Goal: Task Accomplishment & Management: Complete application form

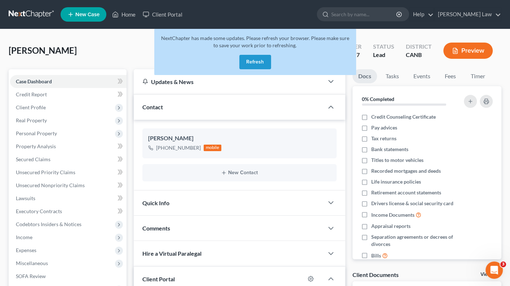
click at [257, 60] on button "Refresh" at bounding box center [255, 62] width 32 height 14
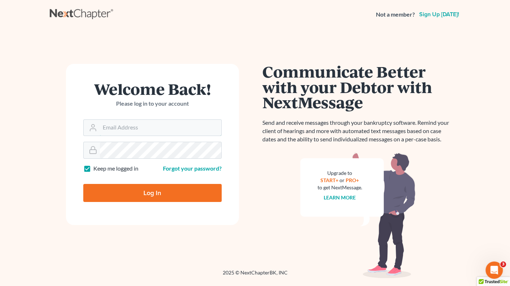
type input "leo@leospanoslaw.com"
click at [142, 197] on input "Log In" at bounding box center [152, 193] width 138 height 18
type input "Thinking..."
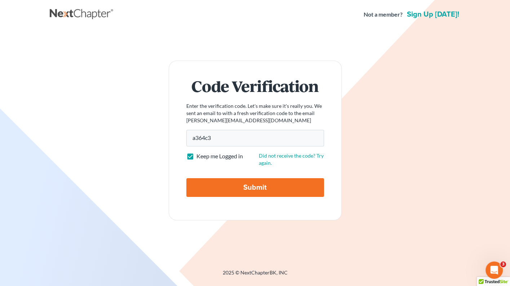
type input "a364c3"
click at [239, 186] on input "Submit" at bounding box center [255, 187] width 138 height 19
type input "Thinking..."
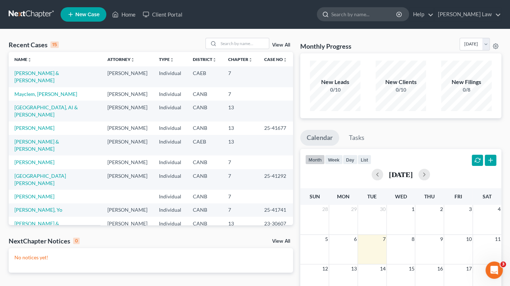
click at [366, 17] on input "search" at bounding box center [364, 14] width 66 height 13
click at [477, 17] on link "[PERSON_NAME] Law" at bounding box center [468, 14] width 67 height 13
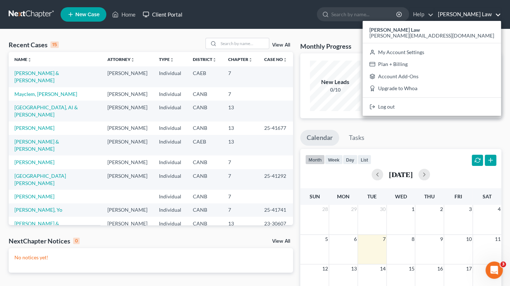
click at [166, 11] on link "Client Portal" at bounding box center [162, 14] width 47 height 13
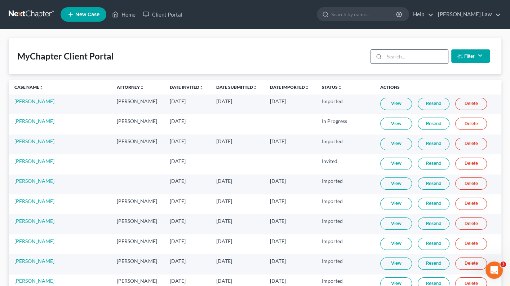
click at [410, 57] on input "search" at bounding box center [416, 57] width 64 height 14
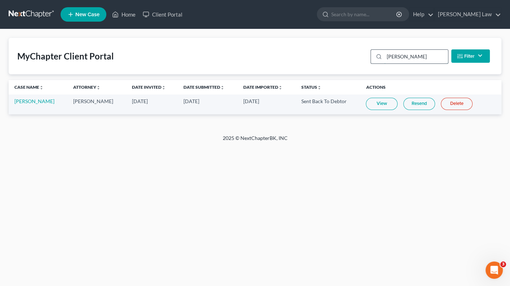
type input "[PERSON_NAME]"
click at [44, 101] on link "[PERSON_NAME]" at bounding box center [34, 101] width 40 height 6
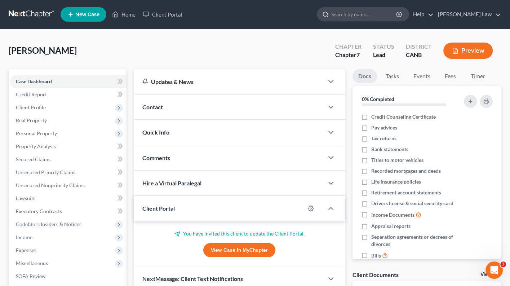
click at [361, 13] on input "search" at bounding box center [364, 14] width 66 height 13
click at [160, 12] on link "Client Portal" at bounding box center [162, 14] width 47 height 13
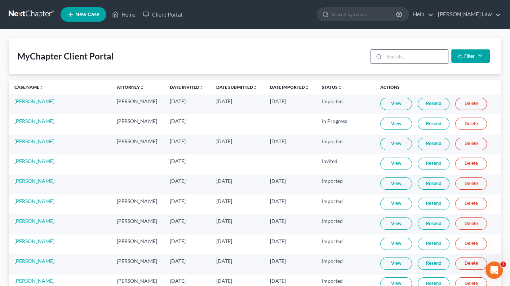
click at [399, 62] on input "search" at bounding box center [416, 57] width 64 height 14
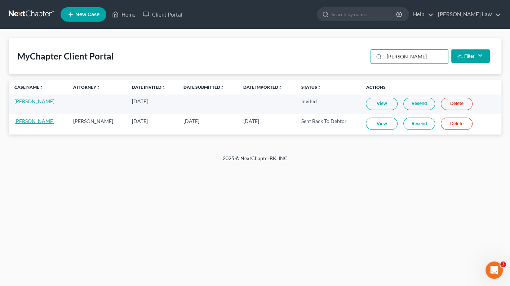
type input "[PERSON_NAME]"
click at [30, 121] on link "[PERSON_NAME]" at bounding box center [34, 121] width 40 height 6
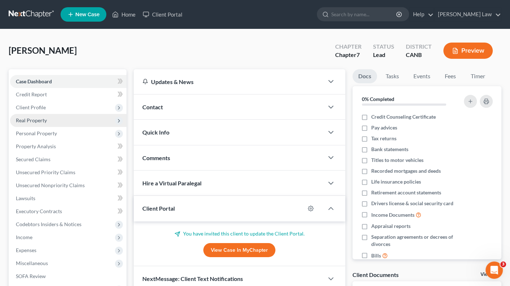
click at [31, 121] on span "Real Property" at bounding box center [31, 120] width 31 height 6
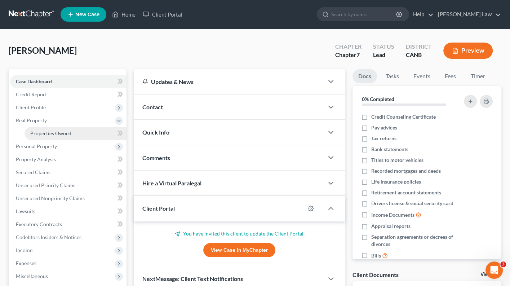
click at [36, 130] on span "Properties Owned" at bounding box center [50, 133] width 41 height 6
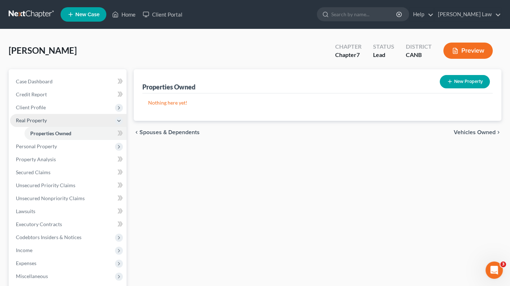
click at [58, 114] on span "Real Property" at bounding box center [68, 120] width 116 height 13
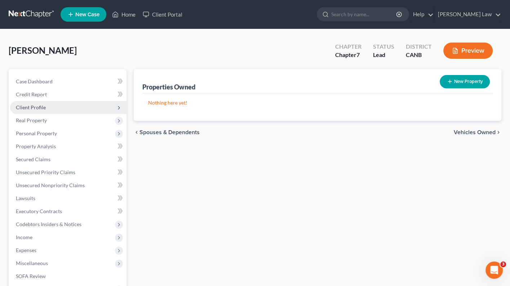
click at [56, 105] on span "Client Profile" at bounding box center [68, 107] width 116 height 13
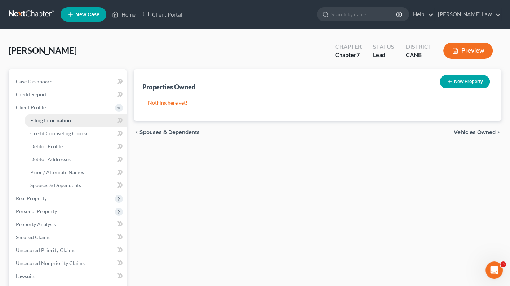
click at [58, 118] on span "Filing Information" at bounding box center [50, 120] width 41 height 6
select select "1"
select select "0"
select select "4"
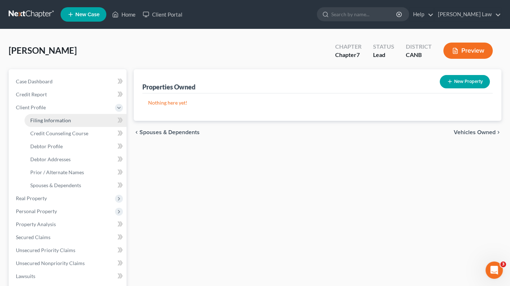
select select "0"
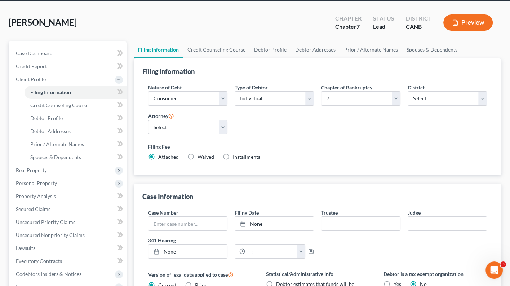
scroll to position [29, 0]
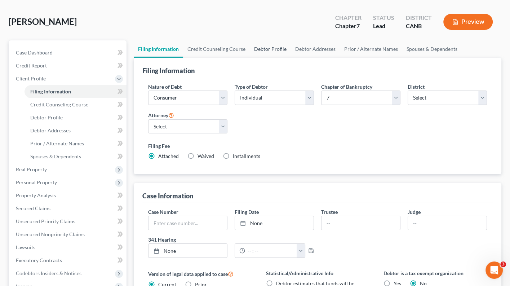
click at [259, 50] on link "Debtor Profile" at bounding box center [270, 48] width 41 height 17
select select "2"
select select "0"
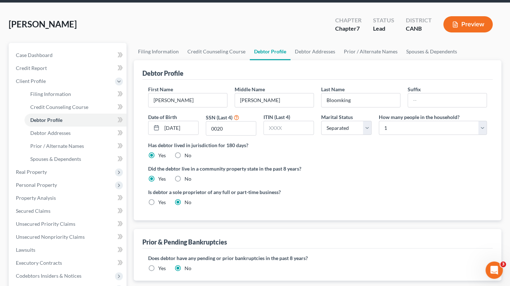
scroll to position [26, 0]
click at [318, 51] on link "Debtor Addresses" at bounding box center [315, 51] width 49 height 17
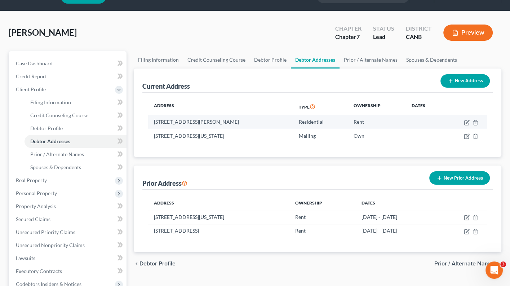
scroll to position [21, 0]
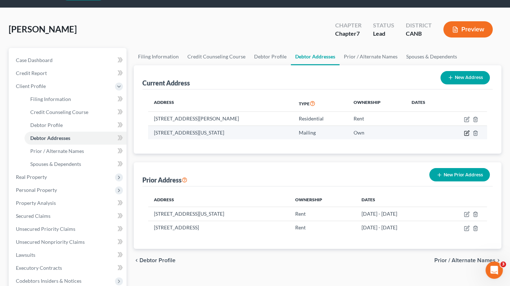
click at [466, 132] on icon "button" at bounding box center [467, 132] width 3 height 3
select select "4"
select select "0"
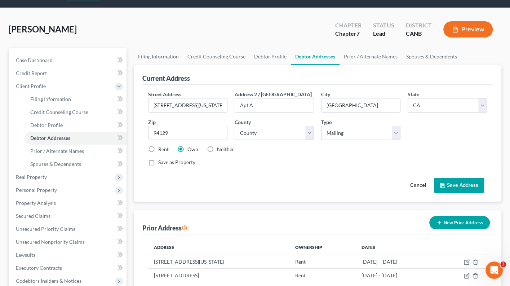
click at [158, 146] on label "Rent" at bounding box center [163, 149] width 10 height 7
click at [161, 146] on input "Rent" at bounding box center [163, 148] width 5 height 5
radio input "true"
click at [446, 188] on button "Save Address" at bounding box center [459, 185] width 50 height 15
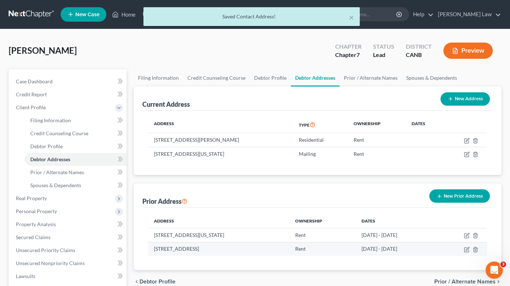
scroll to position [0, 0]
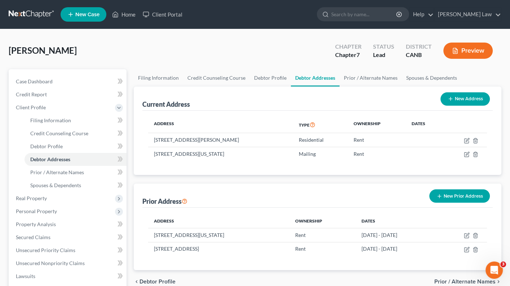
click at [472, 50] on button "Preview" at bounding box center [468, 51] width 49 height 16
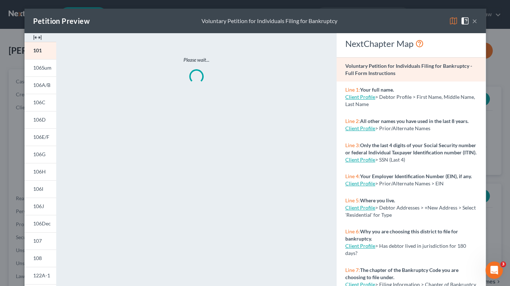
click at [454, 20] on img at bounding box center [453, 21] width 9 height 9
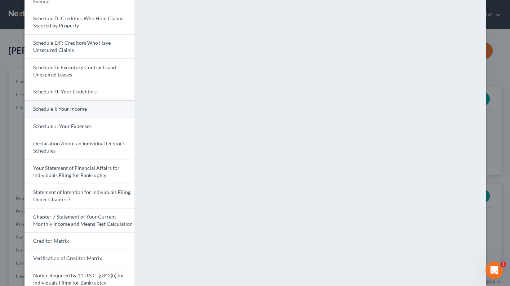
scroll to position [115, 0]
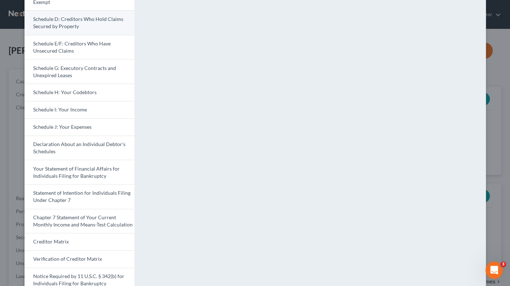
click at [96, 22] on link "Schedule D: Creditors Who Hold Claims Secured by Property" at bounding box center [80, 22] width 110 height 25
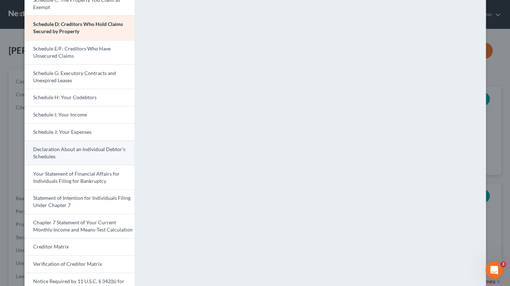
scroll to position [107, 0]
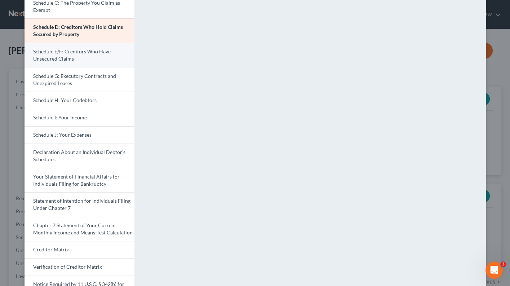
click at [108, 58] on link "Schedule E/F: Creditors Who Have Unsecured Claims" at bounding box center [80, 55] width 110 height 25
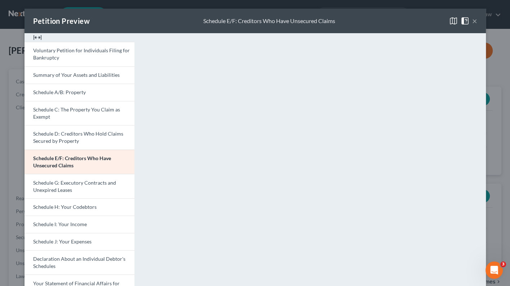
scroll to position [0, 0]
click at [115, 57] on link "Voluntary Petition for Individuals Filing for Bankruptcy" at bounding box center [80, 54] width 110 height 25
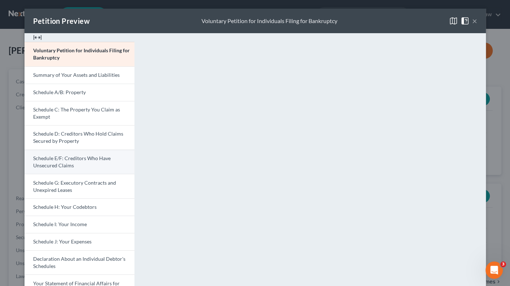
click at [92, 160] on link "Schedule E/F: Creditors Who Have Unsecured Claims" at bounding box center [80, 162] width 110 height 25
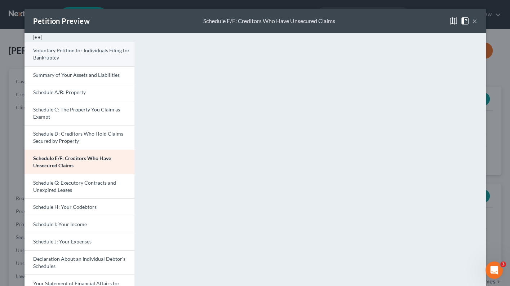
click at [107, 51] on span "Voluntary Petition for Individuals Filing for Bankruptcy" at bounding box center [81, 53] width 97 height 13
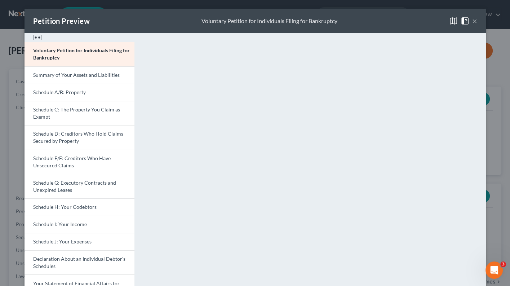
scroll to position [2, 0]
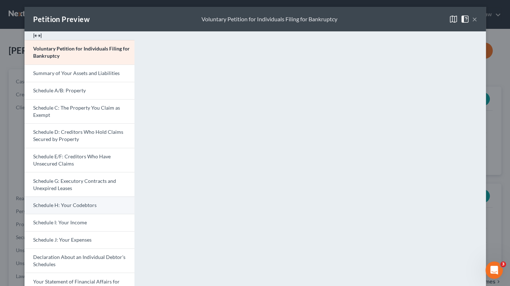
click at [109, 204] on link "Schedule H: Your Codebtors" at bounding box center [80, 205] width 110 height 17
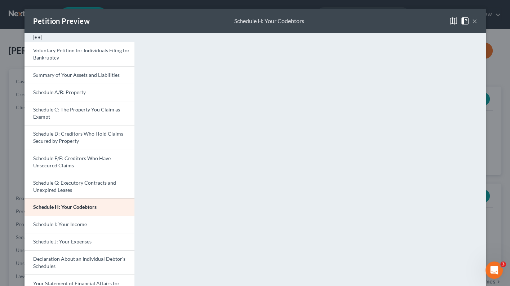
scroll to position [0, 0]
click at [97, 56] on link "Voluntary Petition for Individuals Filing for Bankruptcy" at bounding box center [80, 54] width 110 height 25
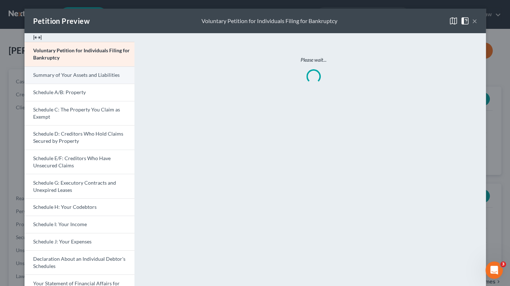
click at [98, 78] on link "Summary of Your Assets and Liabilities" at bounding box center [80, 74] width 110 height 17
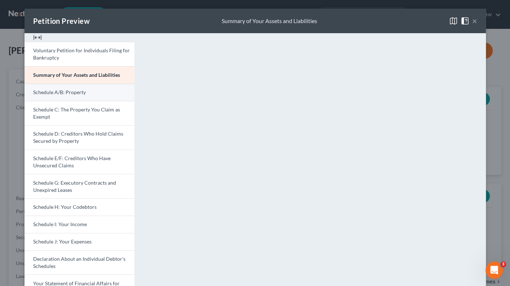
click at [96, 94] on link "Schedule A/B: Property" at bounding box center [80, 92] width 110 height 17
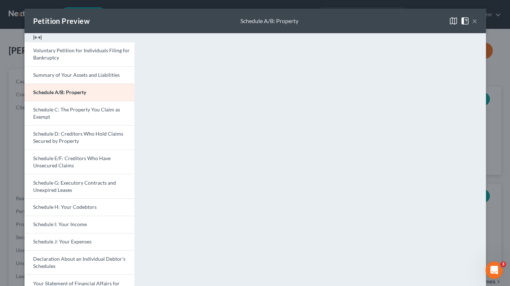
scroll to position [19, 0]
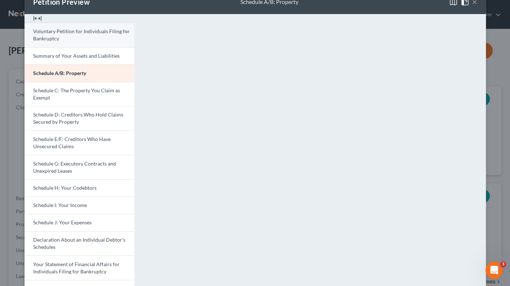
click at [91, 36] on link "Voluntary Petition for Individuals Filing for Bankruptcy" at bounding box center [80, 35] width 110 height 25
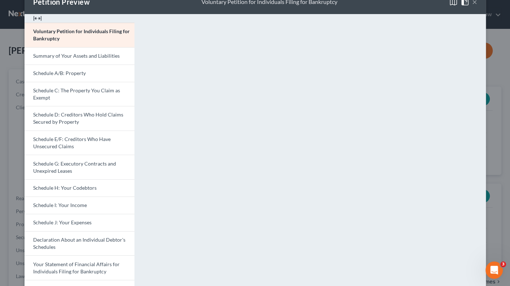
click at [475, 4] on button "×" at bounding box center [474, 1] width 5 height 9
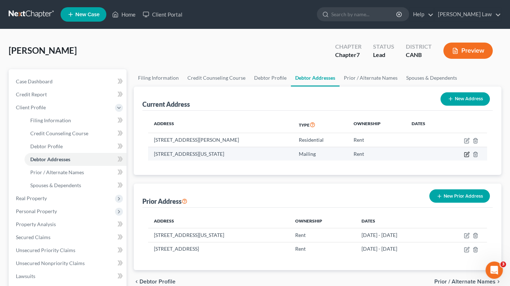
click at [466, 152] on icon "button" at bounding box center [467, 154] width 6 height 6
select select "4"
select select "37"
select select "0"
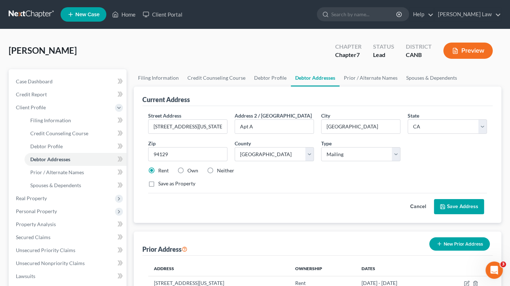
scroll to position [0, 0]
click at [269, 79] on link "Debtor Profile" at bounding box center [270, 77] width 41 height 17
select select "2"
select select "0"
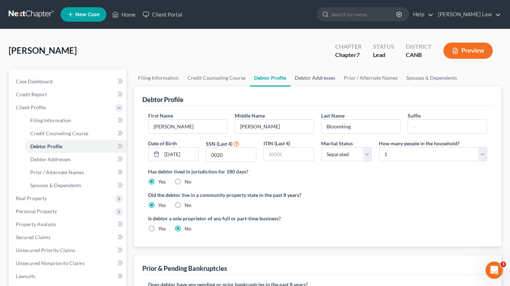
click at [307, 76] on link "Debtor Addresses" at bounding box center [315, 77] width 49 height 17
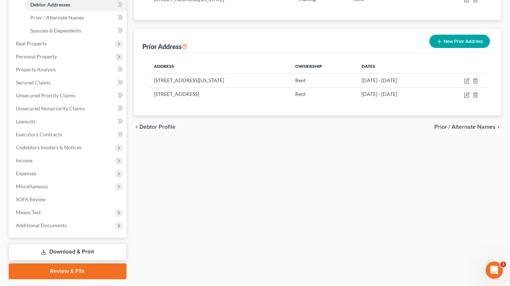
scroll to position [165, 0]
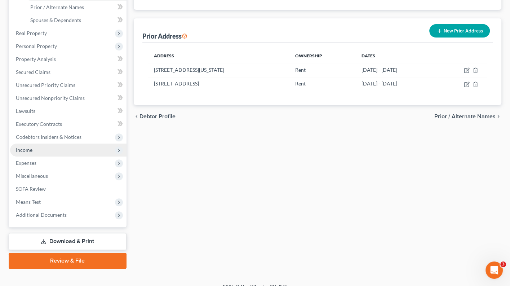
click at [60, 144] on span "Income" at bounding box center [68, 150] width 116 height 13
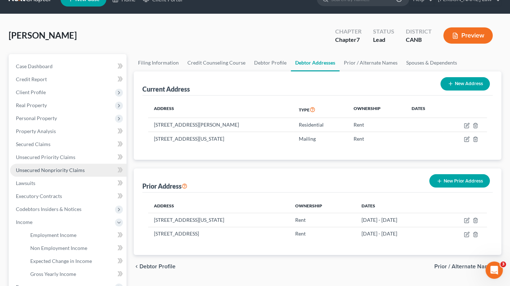
scroll to position [19, 0]
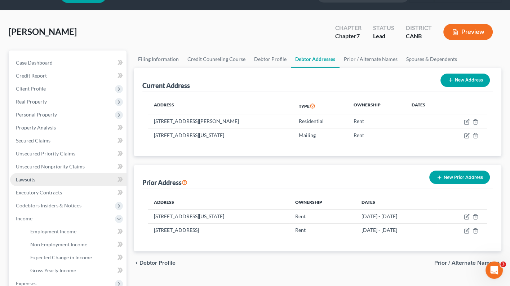
click at [70, 173] on link "Lawsuits" at bounding box center [68, 179] width 116 height 13
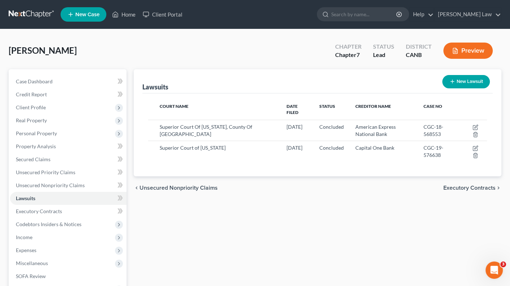
click at [473, 53] on button "Preview" at bounding box center [468, 51] width 49 height 16
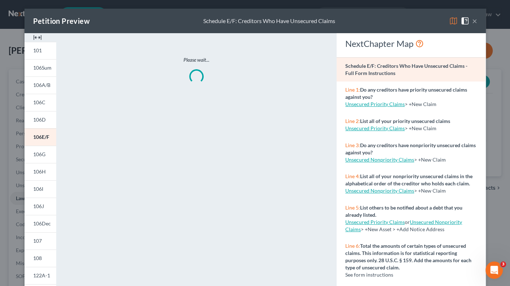
click at [452, 19] on img at bounding box center [453, 21] width 9 height 9
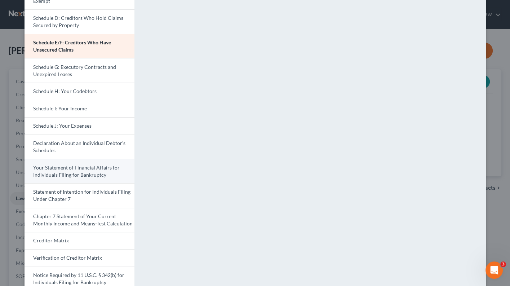
scroll to position [119, 0]
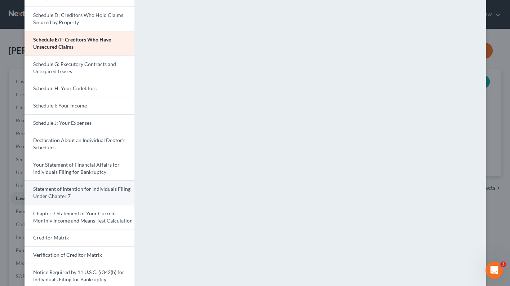
click at [103, 187] on span "Statement of Intention for Individuals Filing Under Chapter 7" at bounding box center [81, 192] width 97 height 13
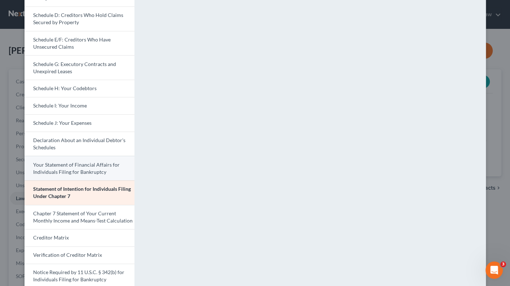
click at [107, 166] on link "Your Statement of Financial Affairs for Individuals Filing for Bankruptcy" at bounding box center [80, 168] width 110 height 25
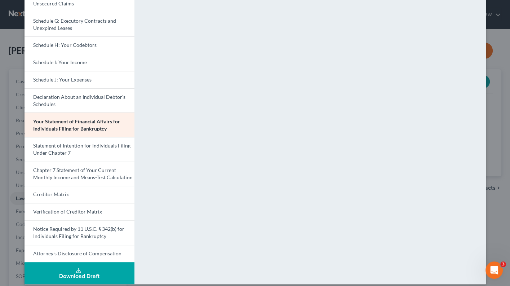
scroll to position [162, 0]
click at [113, 137] on link "Statement of Intention for Individuals Filing Under Chapter 7" at bounding box center [80, 149] width 110 height 25
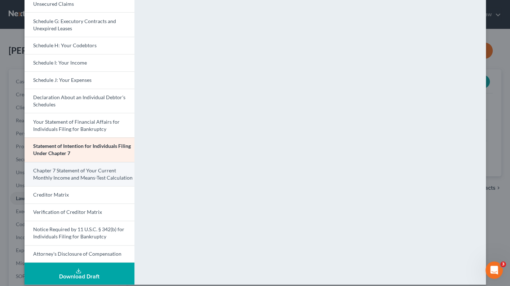
click at [94, 169] on span "Chapter 7 Statement of Your Current Monthly Income and Means-Test Calculation" at bounding box center [83, 173] width 100 height 13
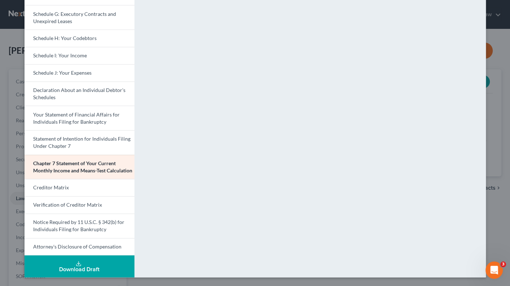
scroll to position [137, 0]
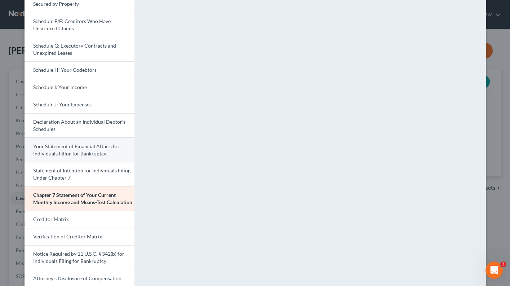
click at [72, 149] on span "Your Statement of Financial Affairs for Individuals Filing for Bankruptcy" at bounding box center [76, 149] width 87 height 13
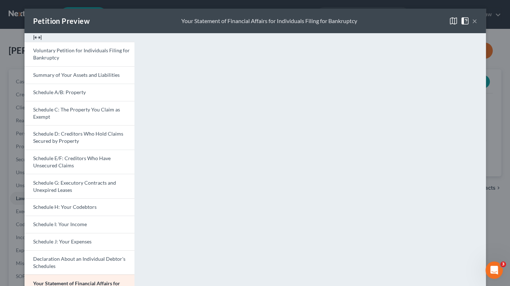
scroll to position [0, 0]
click at [474, 22] on button "×" at bounding box center [474, 21] width 5 height 9
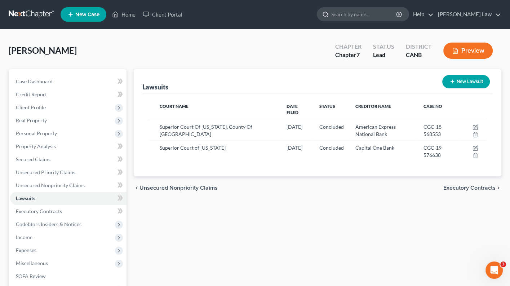
click at [356, 14] on input "search" at bounding box center [364, 14] width 66 height 13
type input "A"
type input "[PERSON_NAME]"
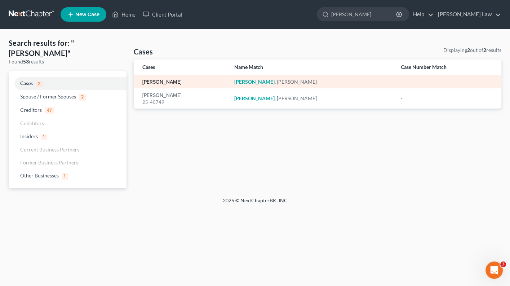
click at [150, 82] on link "[PERSON_NAME]" at bounding box center [161, 82] width 39 height 5
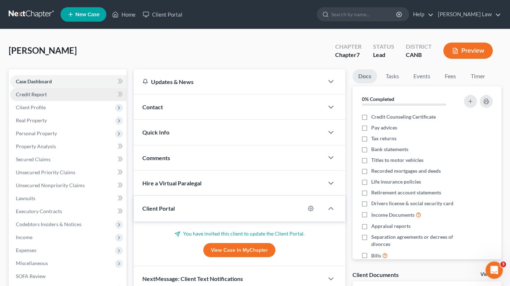
click at [81, 94] on link "Credit Report" at bounding box center [68, 94] width 116 height 13
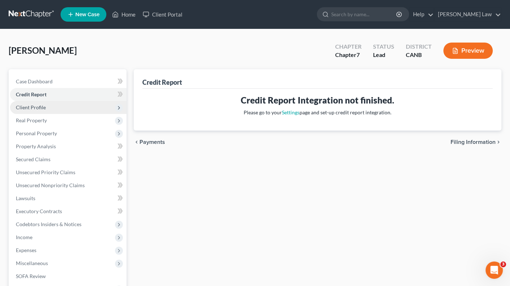
click at [78, 104] on span "Client Profile" at bounding box center [68, 107] width 116 height 13
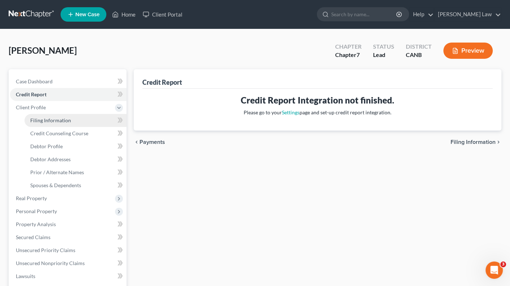
click at [76, 115] on link "Filing Information" at bounding box center [76, 120] width 102 height 13
select select "1"
select select "0"
select select "9"
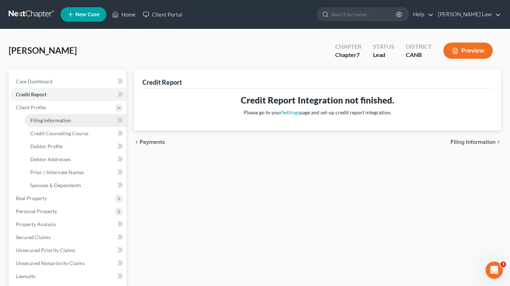
select select "4"
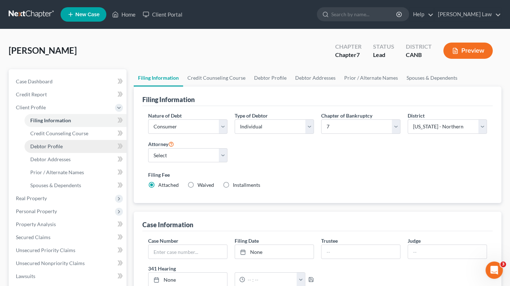
click at [69, 143] on link "Debtor Profile" at bounding box center [76, 146] width 102 height 13
select select "0"
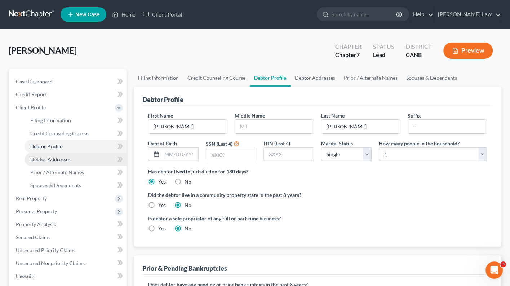
click at [69, 156] on span "Debtor Addresses" at bounding box center [50, 159] width 40 height 6
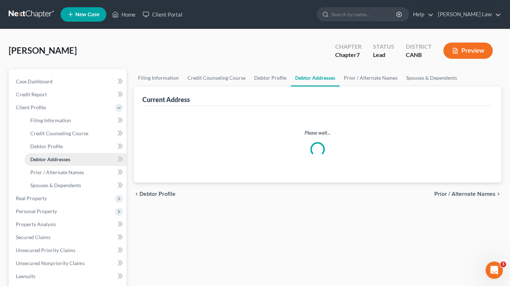
select select "0"
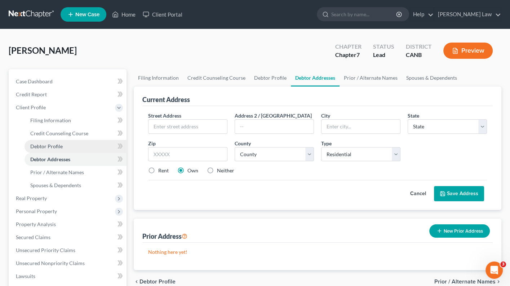
click at [70, 146] on link "Debtor Profile" at bounding box center [76, 146] width 102 height 13
select select "0"
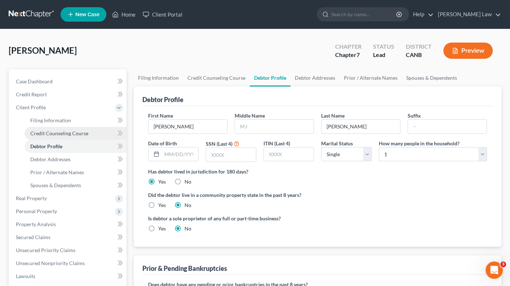
click at [78, 132] on span "Credit Counseling Course" at bounding box center [59, 133] width 58 height 6
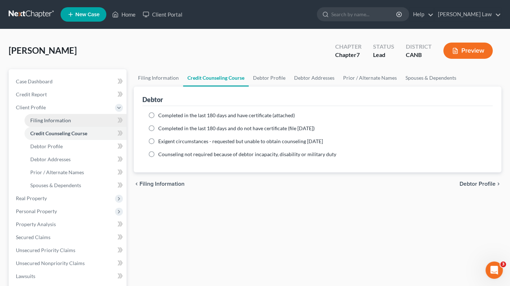
click at [79, 121] on link "Filing Information" at bounding box center [76, 120] width 102 height 13
select select "1"
select select "0"
select select "9"
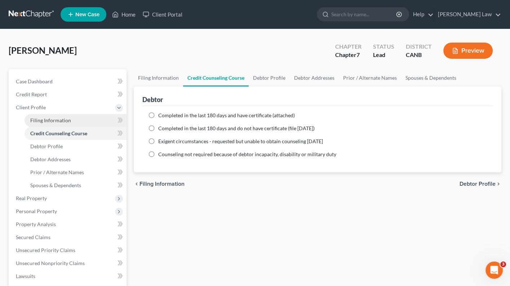
select select "4"
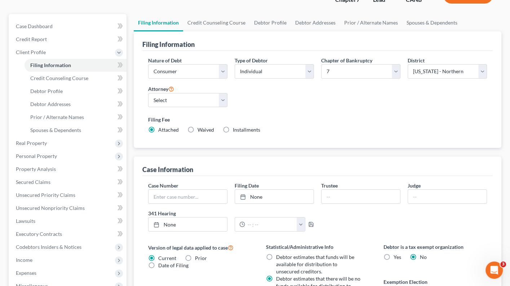
scroll to position [56, 0]
